Goal: Task Accomplishment & Management: Manage account settings

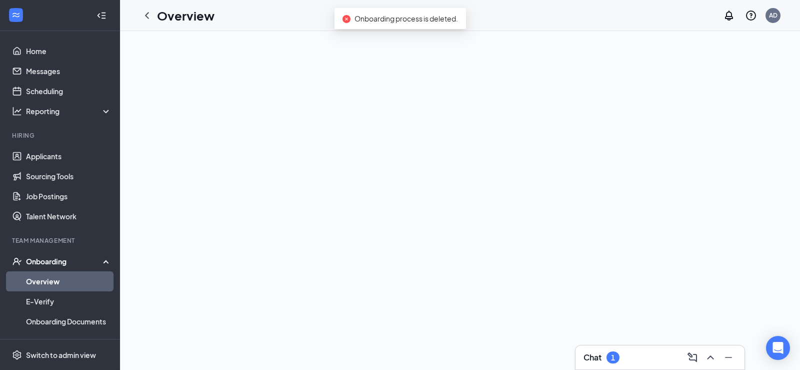
click at [606, 358] on div "Chat 1" at bounding box center [602, 357] width 36 height 12
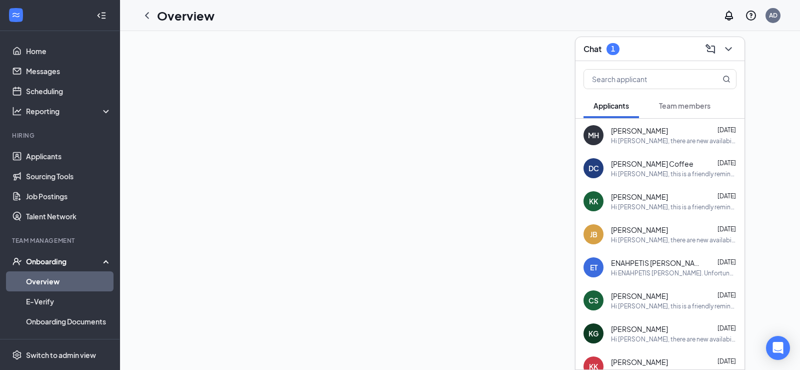
click at [529, 254] on div at bounding box center [460, 200] width 680 height 339
click at [732, 48] on icon "ChevronDown" at bounding box center [728, 49] width 7 height 4
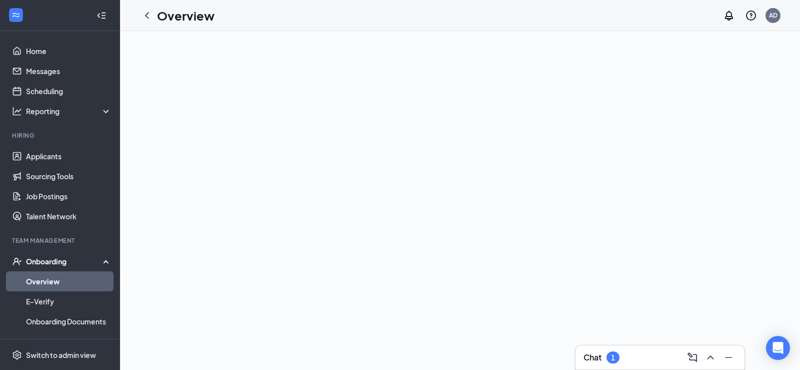
click at [48, 281] on link "Overview" at bounding box center [69, 281] width 86 height 20
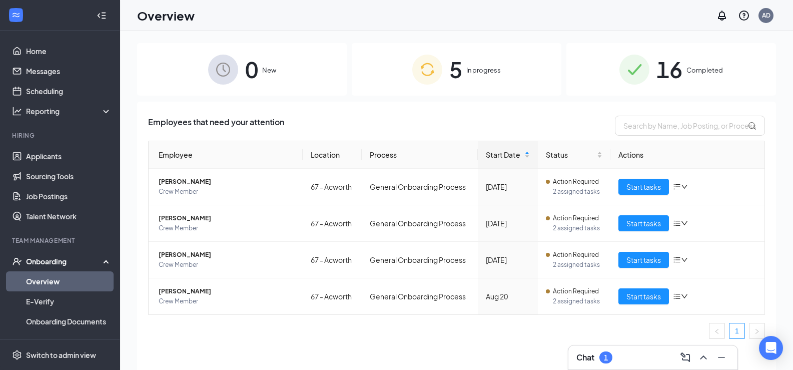
click at [689, 70] on span "Completed" at bounding box center [704, 70] width 37 height 10
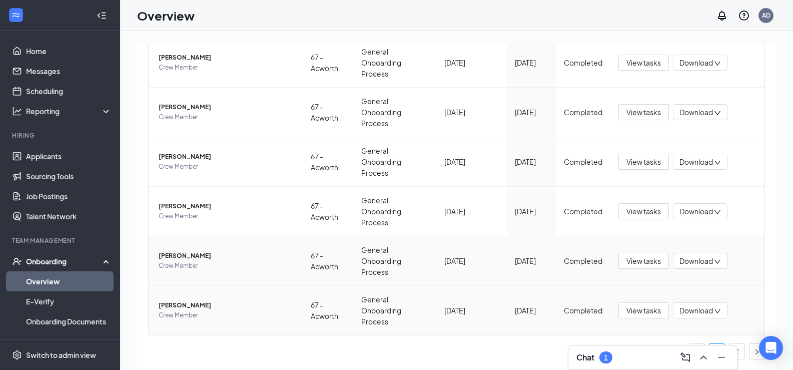
scroll to position [45, 0]
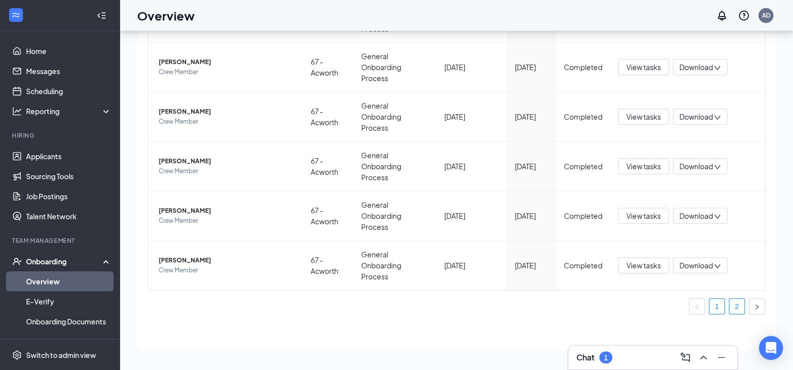
click at [729, 304] on link "2" at bounding box center [736, 306] width 15 height 15
